Goal: Task Accomplishment & Management: Use online tool/utility

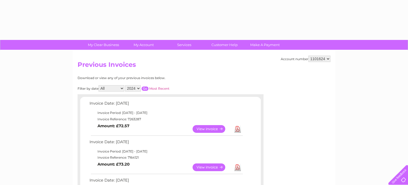
select select "2024"
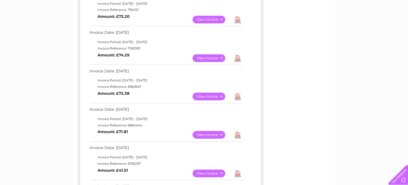
scroll to position [146, 0]
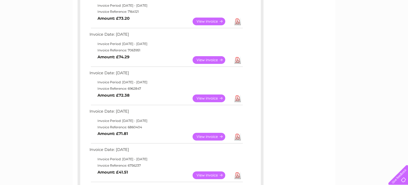
click at [206, 58] on link "View" at bounding box center [212, 60] width 39 height 8
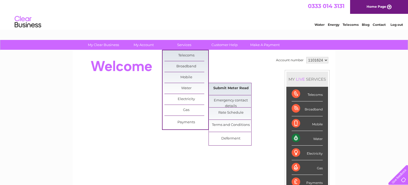
click at [243, 88] on link "Submit Meter Read" at bounding box center [231, 88] width 44 height 11
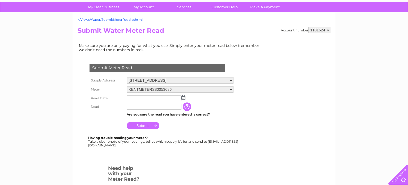
scroll to position [36, 0]
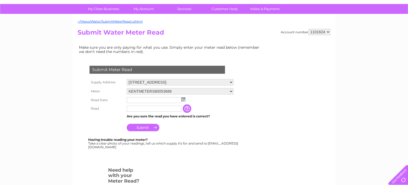
click at [141, 99] on input "text" at bounding box center [154, 100] width 55 height 6
click at [184, 98] on img at bounding box center [184, 99] width 4 height 4
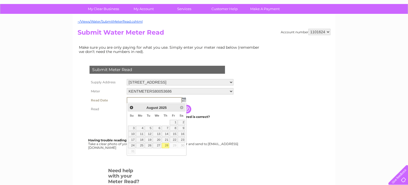
click at [166, 144] on link "28" at bounding box center [165, 145] width 7 height 5
type input "[DATE]"
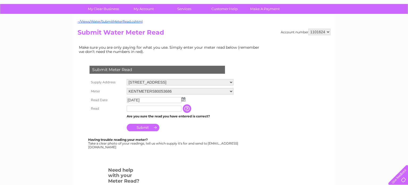
click at [151, 109] on input "text" at bounding box center [154, 108] width 55 height 6
type input "5798"
click at [151, 130] on input "Submit" at bounding box center [143, 127] width 33 height 7
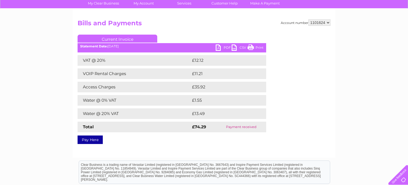
scroll to position [41, 0]
click at [220, 47] on link "PDF" at bounding box center [224, 48] width 16 height 8
